Goal: Find specific page/section: Find specific page/section

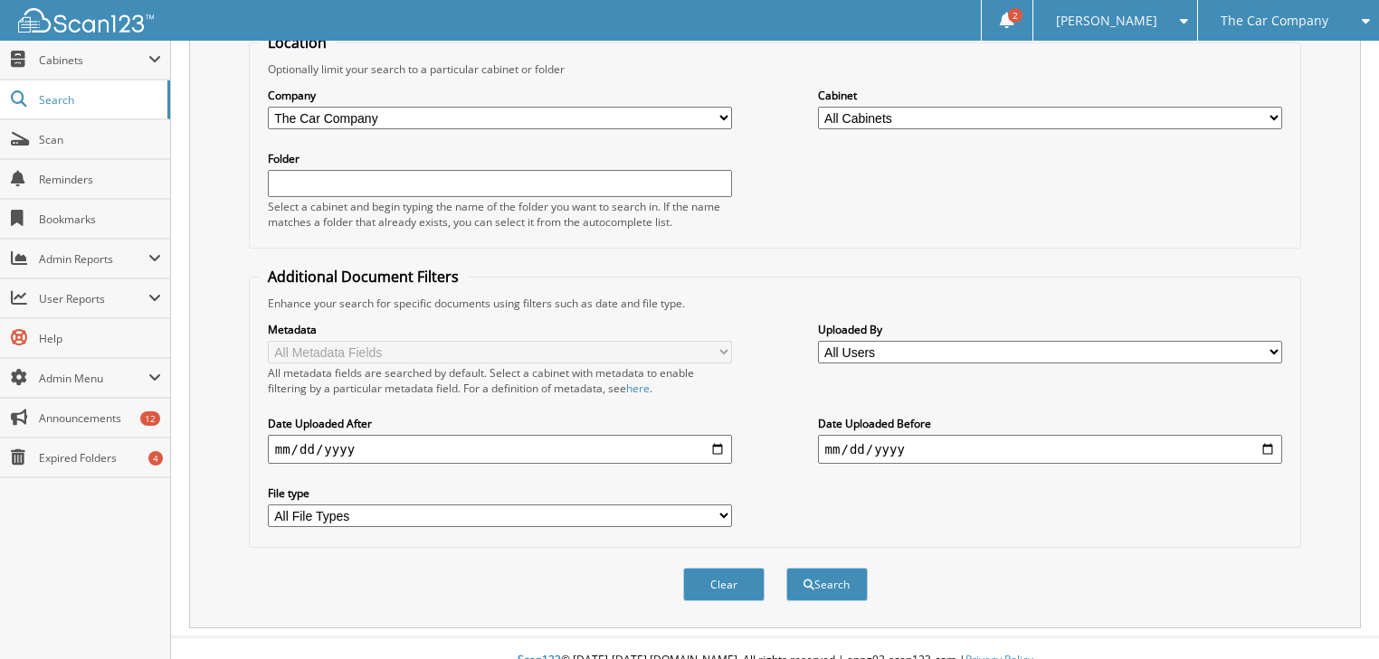
scroll to position [207, 0]
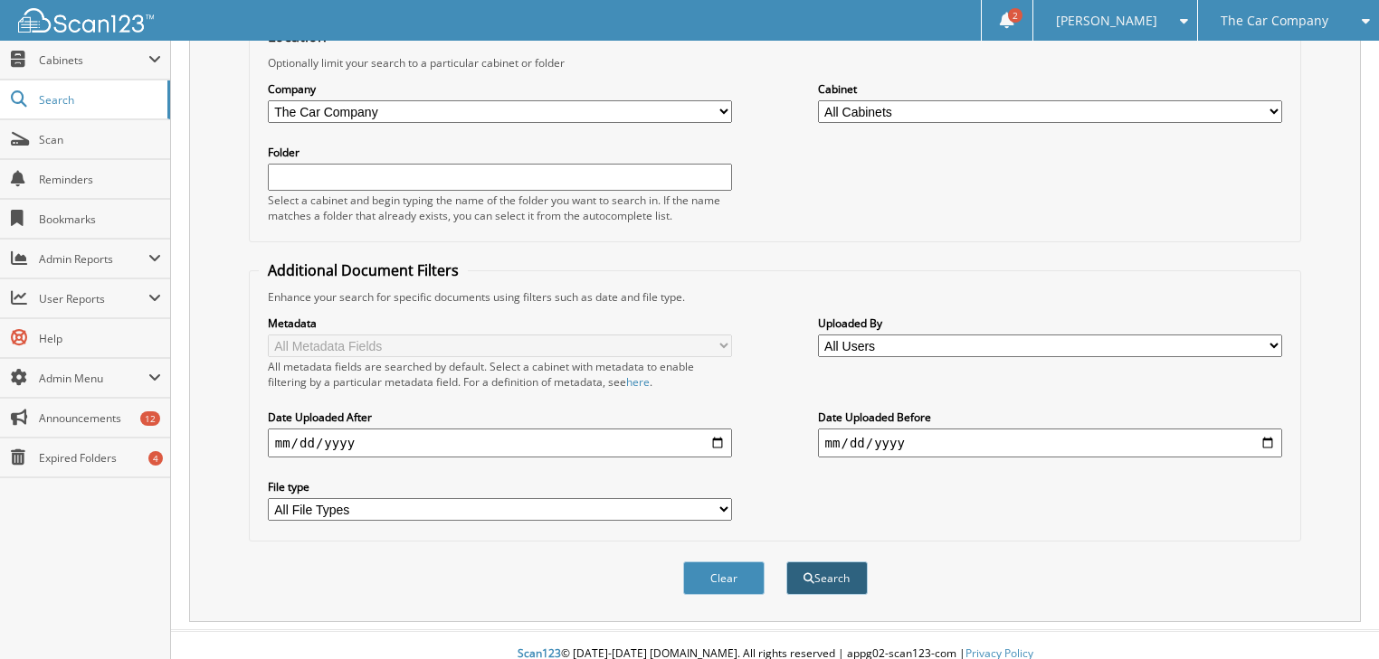
type input "[PERSON_NAME]"
click at [830, 564] on button "Search" at bounding box center [826, 578] width 81 height 33
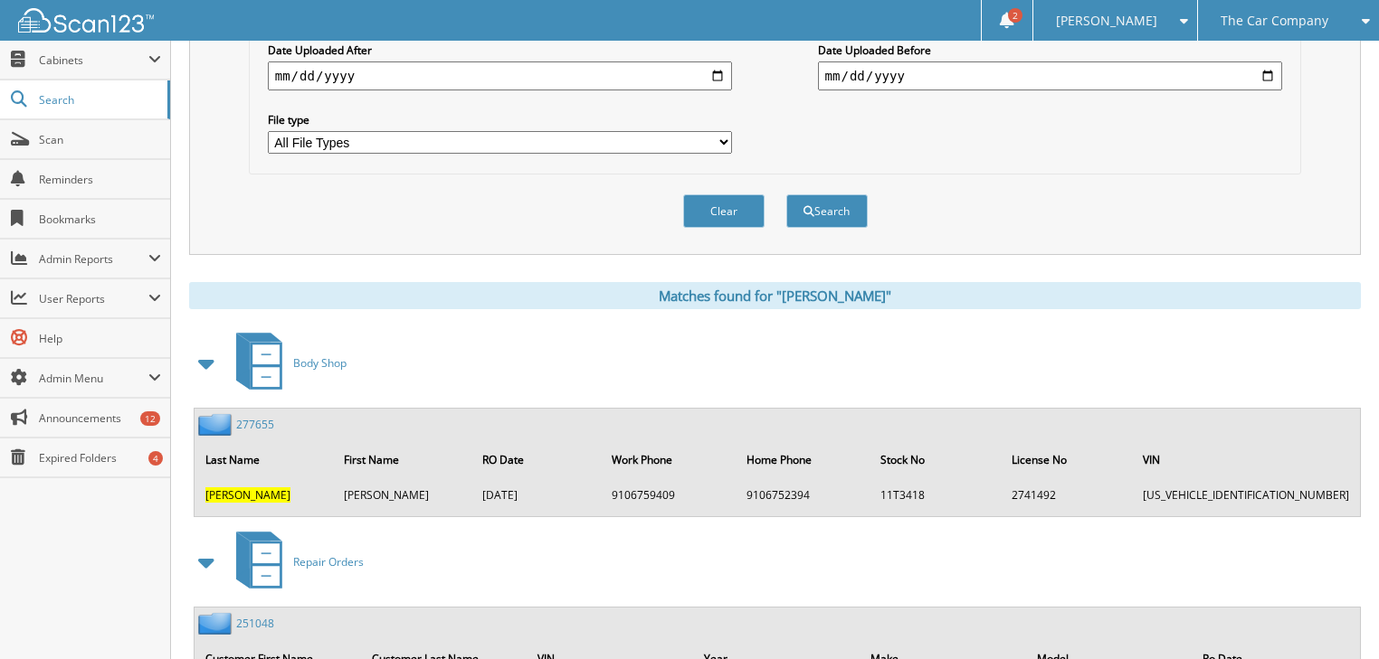
scroll to position [579, 0]
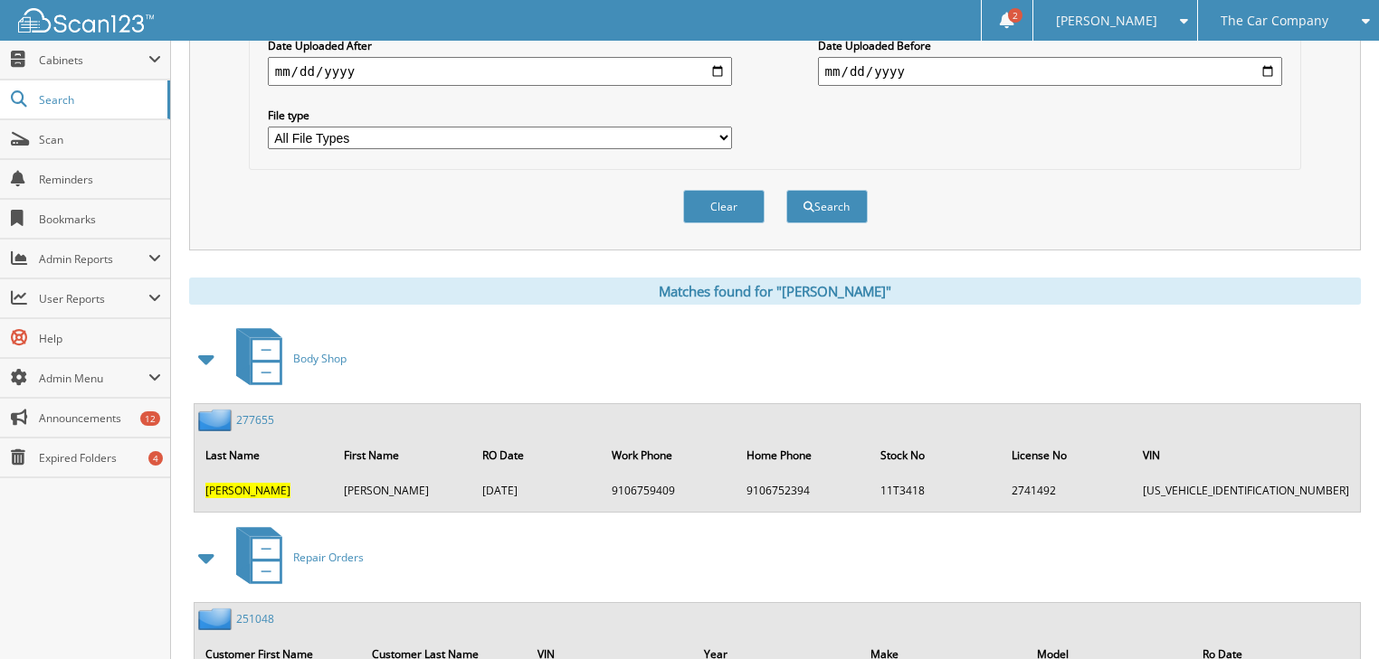
drag, startPoint x: 203, startPoint y: 469, endPoint x: 399, endPoint y: 469, distance: 196.3
click at [399, 476] on tr "[PERSON_NAME] [DATE] 9106759409 9106752394 11T3418 2741492 [US_VEHICLE_IDENTIFI…" at bounding box center [776, 491] width 1161 height 30
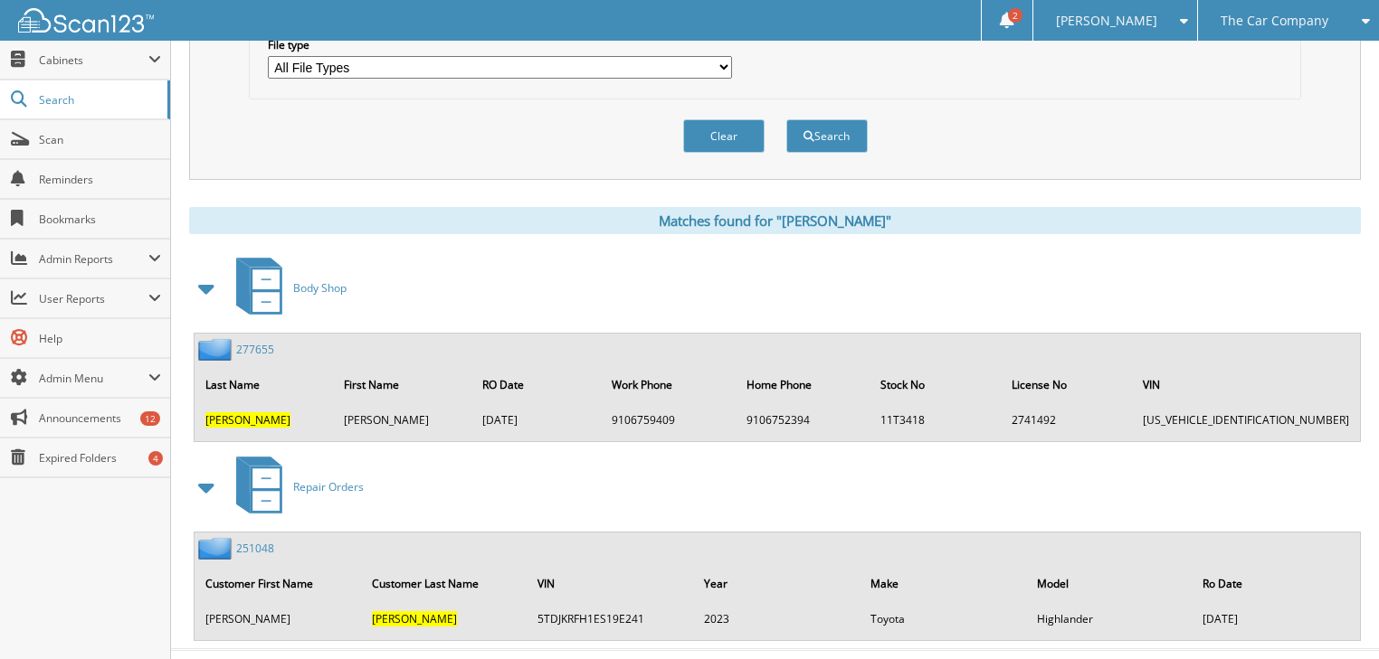
scroll to position [659, 0]
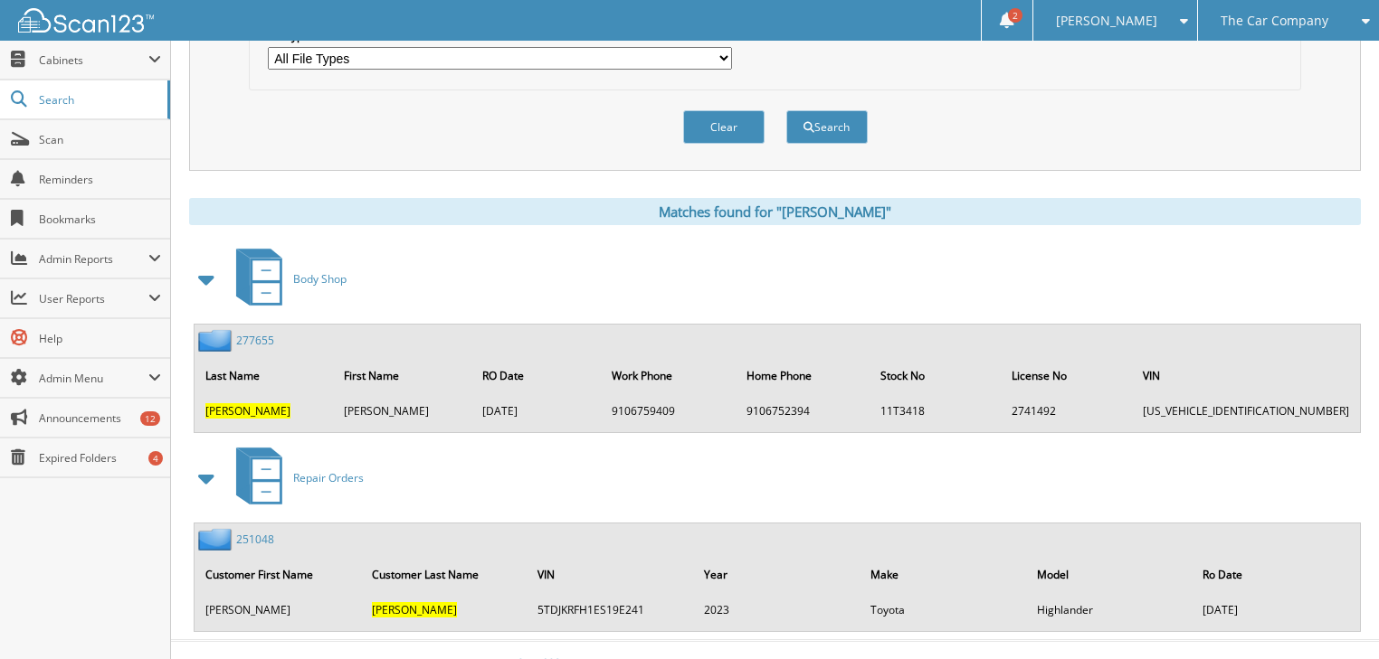
click at [452, 595] on td "[PERSON_NAME]" at bounding box center [445, 610] width 165 height 30
drag, startPoint x: 568, startPoint y: 590, endPoint x: 633, endPoint y: 585, distance: 65.3
click at [633, 595] on td "5TDJKRFH1ES19E241" at bounding box center [610, 610] width 165 height 30
click at [653, 595] on td "5TDJKRFH1ES19E241" at bounding box center [610, 610] width 165 height 30
drag, startPoint x: 1100, startPoint y: 579, endPoint x: 909, endPoint y: 590, distance: 191.2
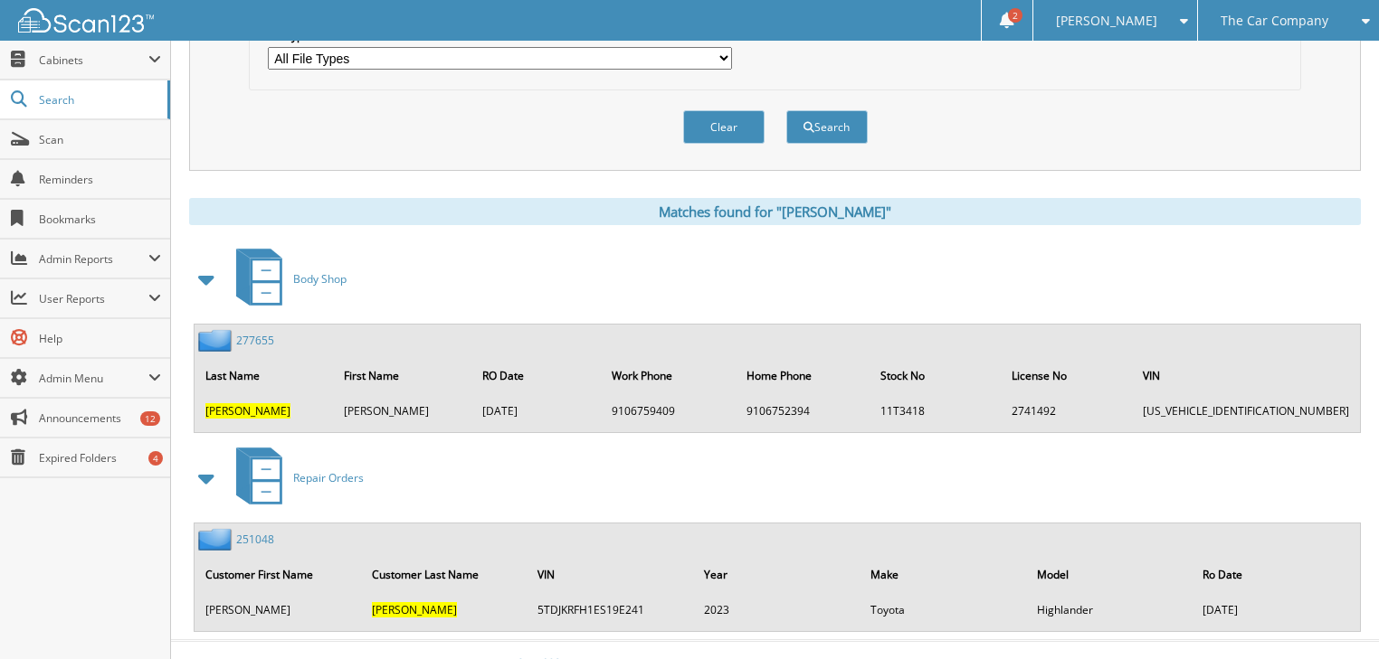
click at [909, 595] on tr "James Smith 5TDJKRFH1ES19E241 2023 Toyota Highlander 12/22/2023" at bounding box center [776, 610] width 1161 height 30
drag, startPoint x: 1262, startPoint y: 591, endPoint x: 1118, endPoint y: 591, distance: 143.8
click at [1118, 595] on tr "James Smith 5TDJKRFH1ES19E241 2023 Toyota Highlander 12/22/2023" at bounding box center [776, 610] width 1161 height 30
click at [1228, 396] on td "1FTFX1EF1BFA93166" at bounding box center [1245, 411] width 224 height 30
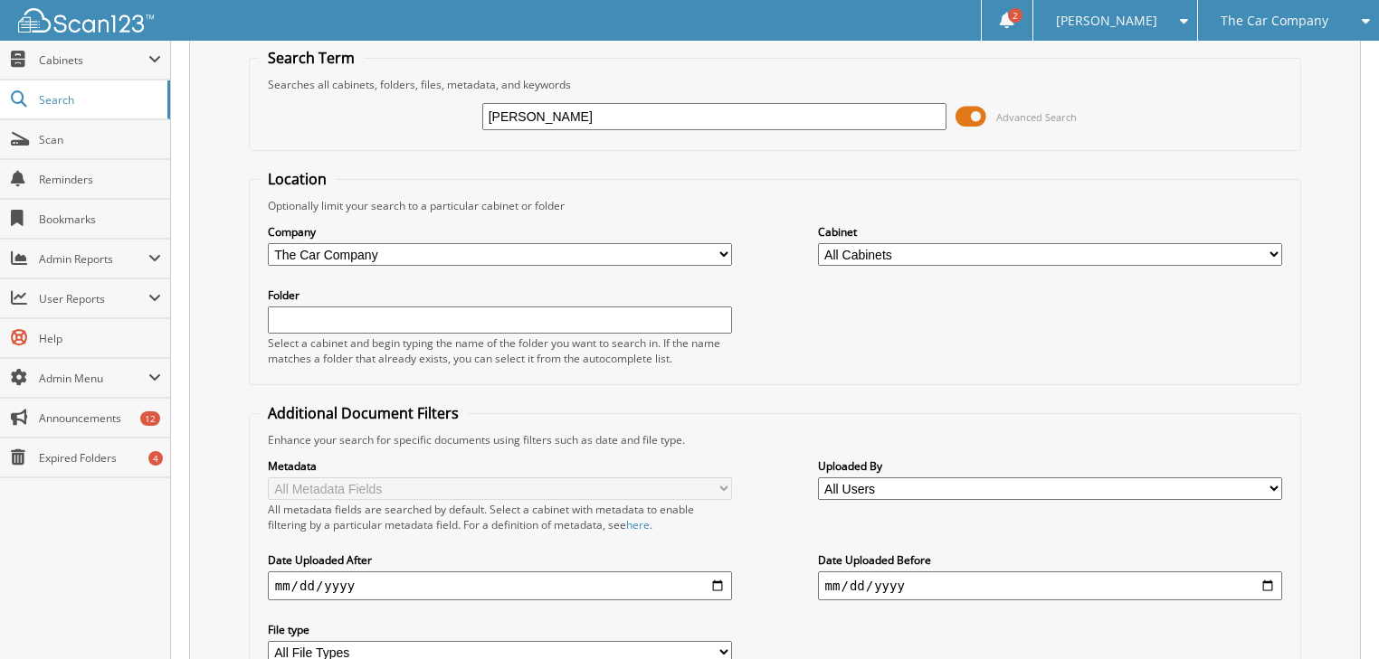
scroll to position [0, 0]
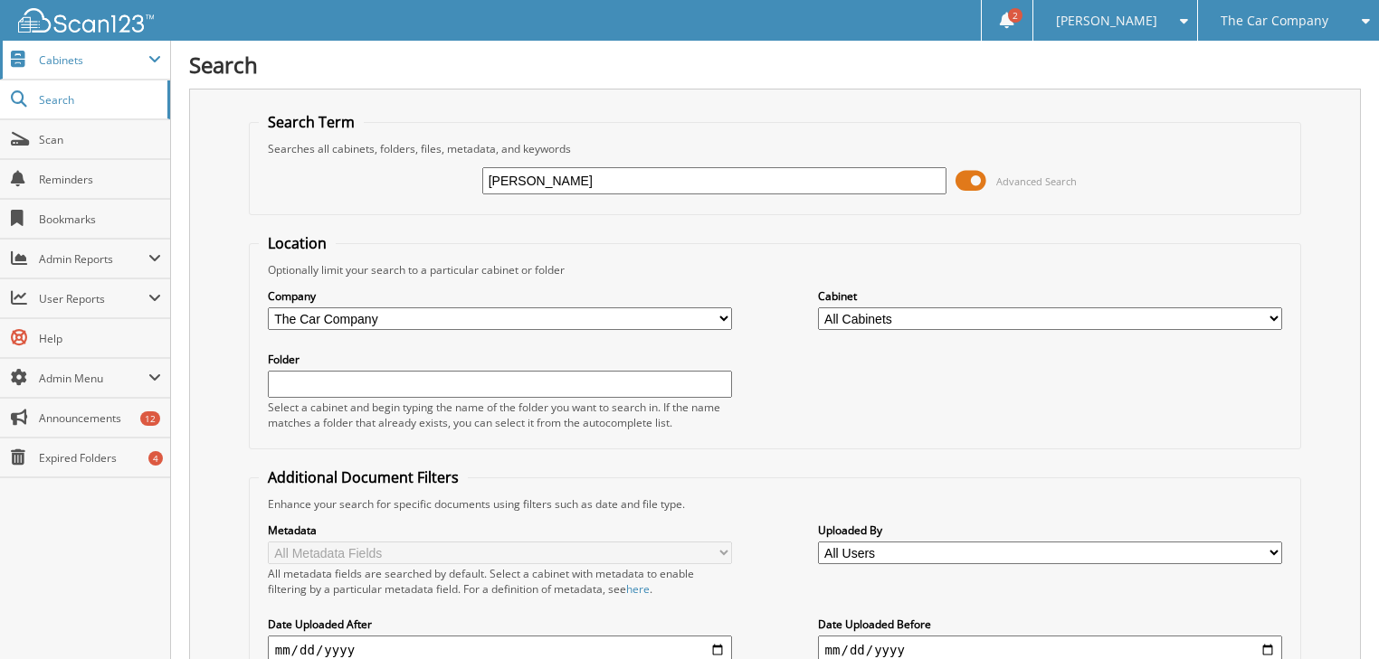
click at [42, 61] on span "Cabinets" at bounding box center [93, 59] width 109 height 15
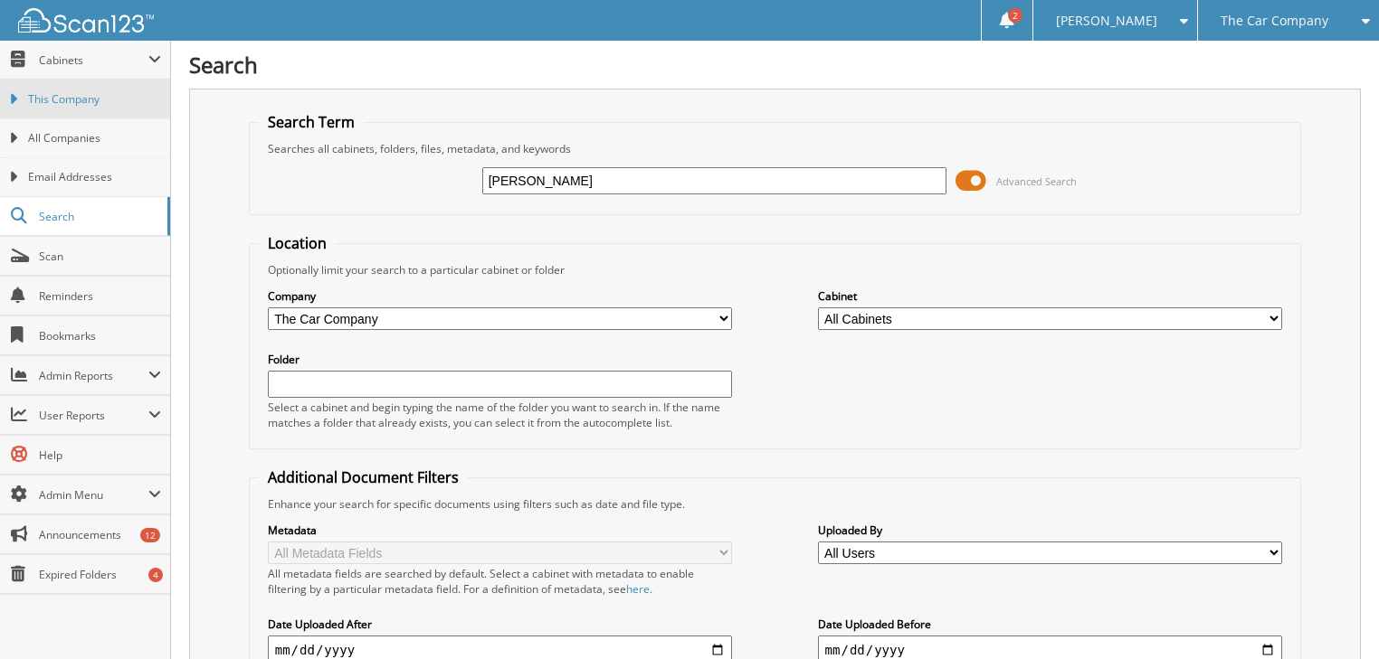
click at [57, 109] on link "This Company" at bounding box center [85, 99] width 170 height 39
